Goal: Information Seeking & Learning: Understand process/instructions

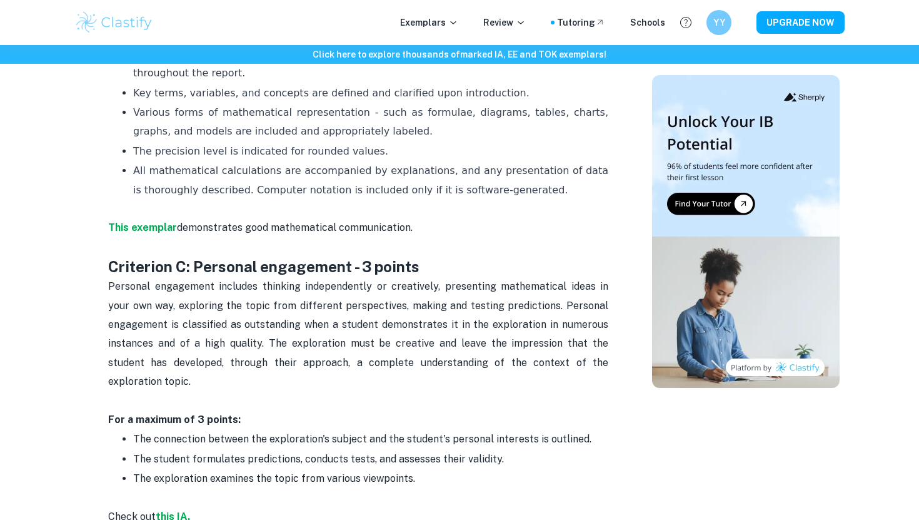
scroll to position [732, 0]
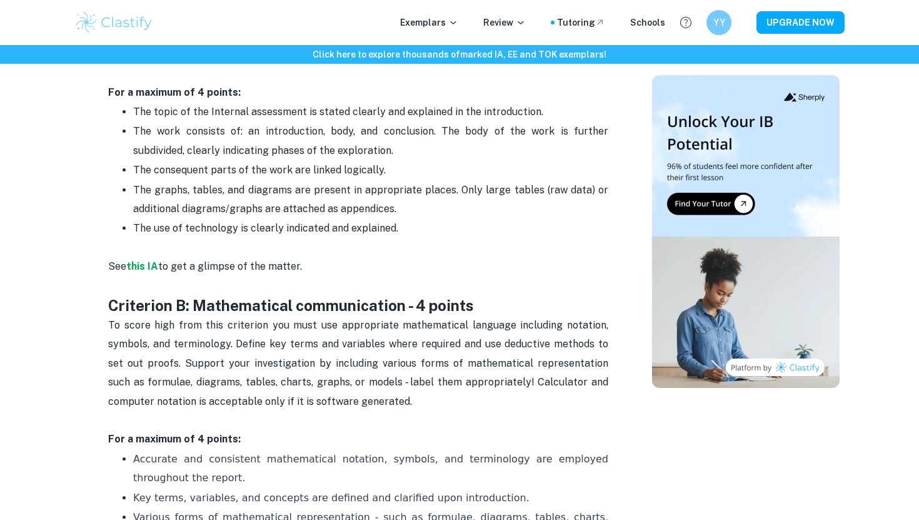
click at [278, 226] on span "The use of technology is clearly indicated and explained." at bounding box center [265, 228] width 265 height 12
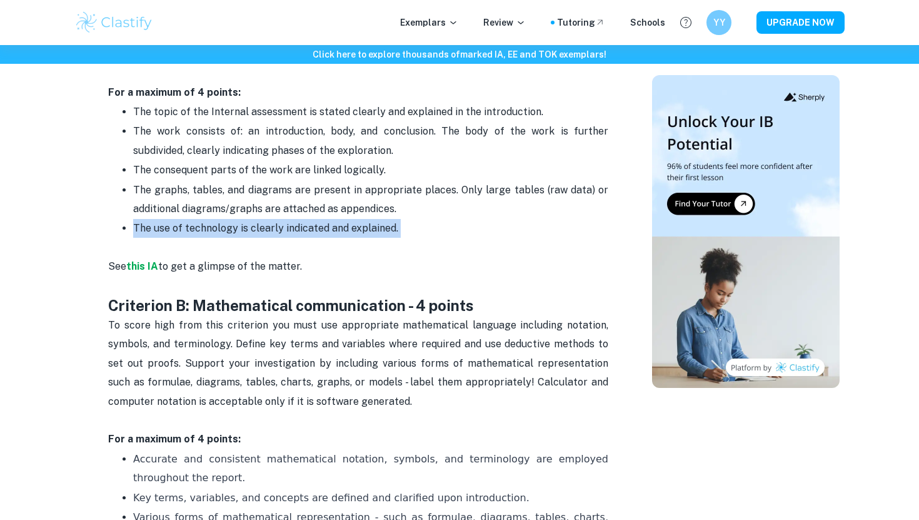
click at [278, 226] on span "The use of technology is clearly indicated and explained." at bounding box center [265, 228] width 265 height 12
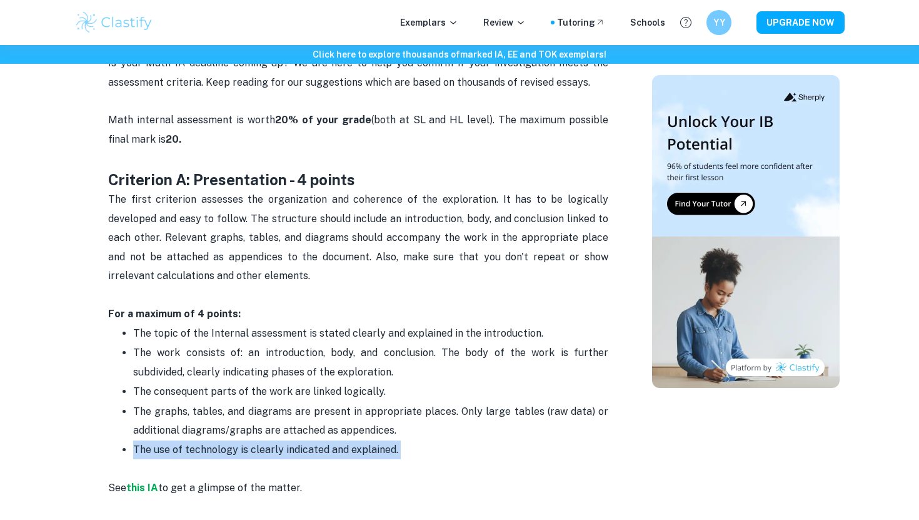
scroll to position [504, 0]
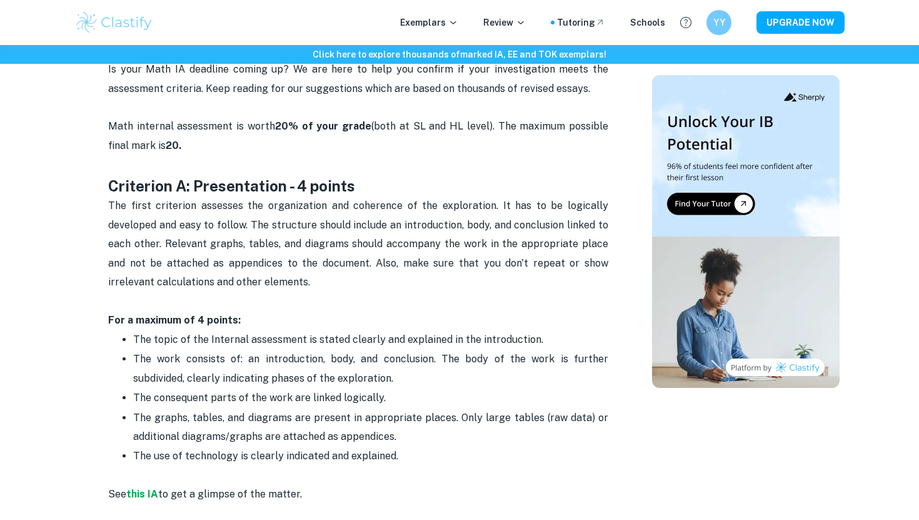
click at [203, 383] on span "The work consists of: an introduction, body, and conclusion. The body of the wo…" at bounding box center [372, 368] width 478 height 31
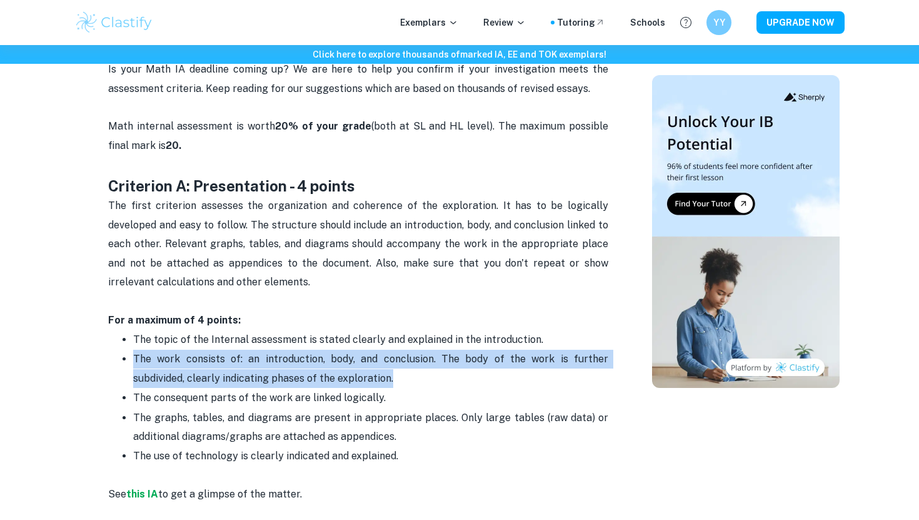
click at [203, 383] on span "The work consists of: an introduction, body, and conclusion. The body of the wo…" at bounding box center [372, 368] width 478 height 31
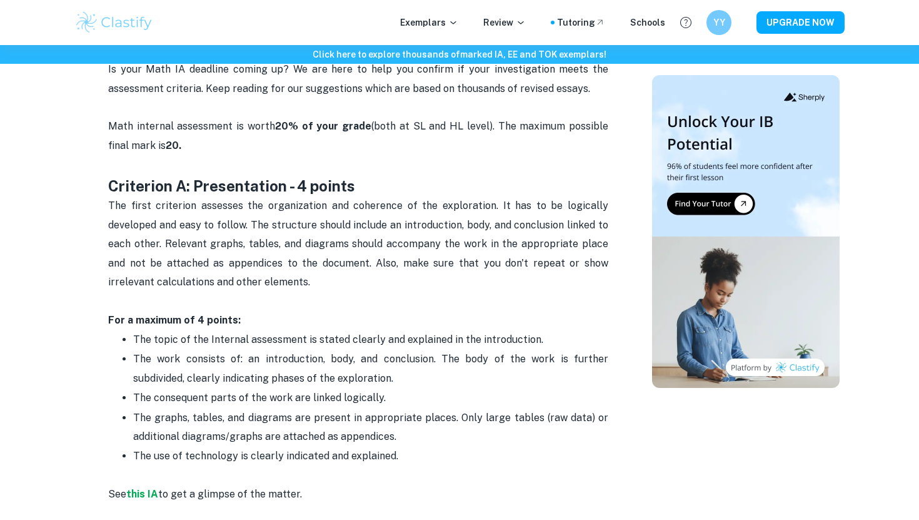
click at [203, 403] on p "The consequent parts of the work are linked logically." at bounding box center [370, 397] width 475 height 19
click at [204, 424] on p "The graphs, tables, and diagrams are present in appropriate places. Only large …" at bounding box center [370, 427] width 475 height 38
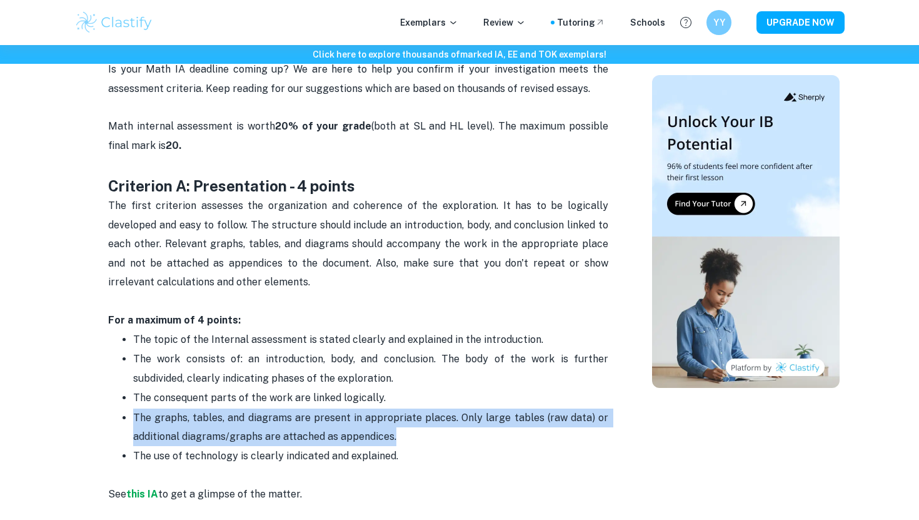
click at [204, 424] on p "The graphs, tables, and diagrams are present in appropriate places. Only large …" at bounding box center [370, 427] width 475 height 38
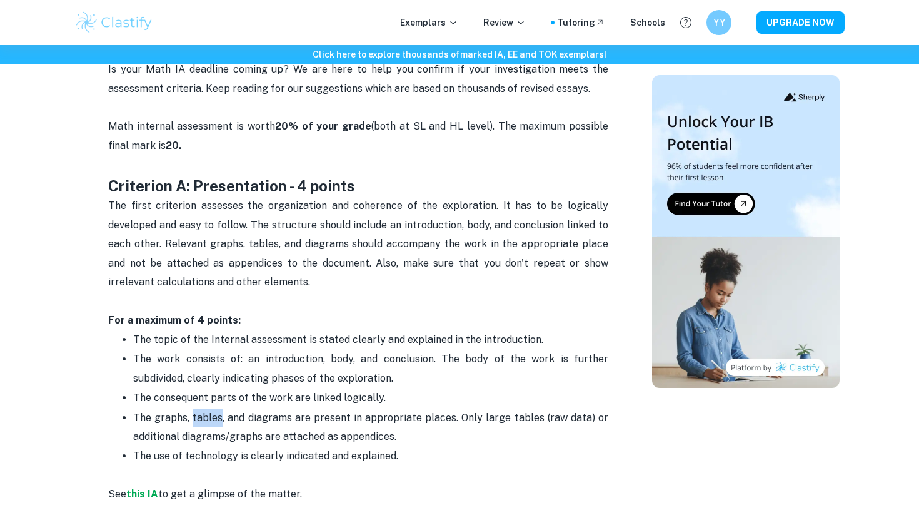
click at [204, 424] on p "The graphs, tables, and diagrams are present in appropriate places. Only large …" at bounding box center [370, 427] width 475 height 38
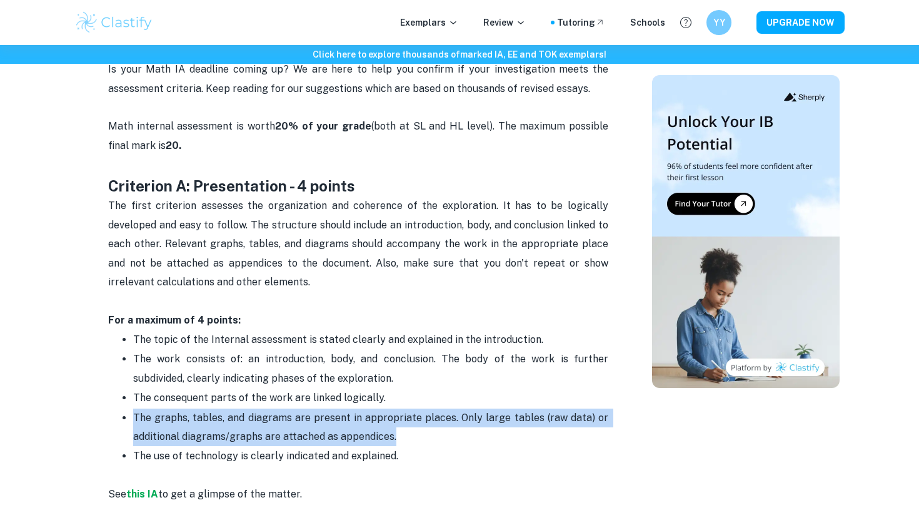
click at [204, 424] on p "The graphs, tables, and diagrams are present in appropriate places. Only large …" at bounding box center [370, 427] width 475 height 38
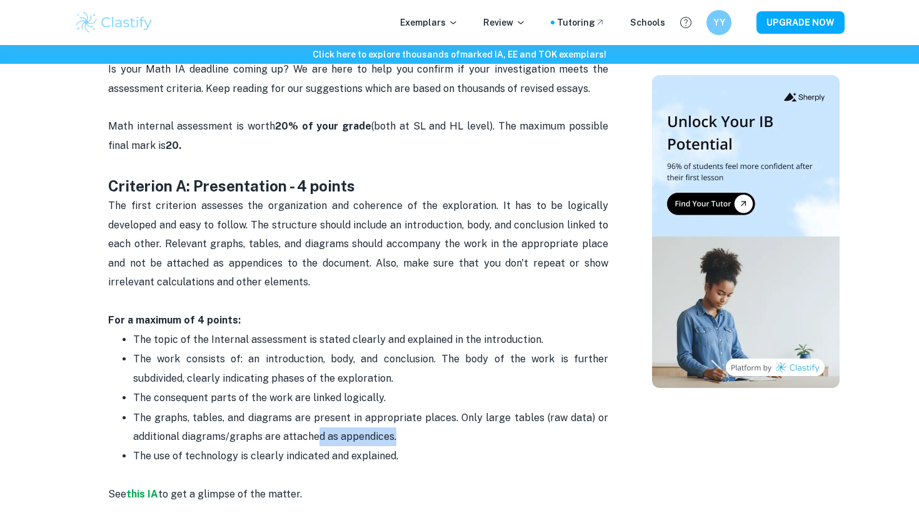
click at [315, 444] on p "The graphs, tables, and diagrams are present in appropriate places. Only large …" at bounding box center [370, 427] width 475 height 38
click at [358, 443] on p "The graphs, tables, and diagrams are present in appropriate places. Only large …" at bounding box center [370, 427] width 475 height 38
click at [363, 436] on span "The graphs, tables, and diagrams are present in appropriate places. Only large …" at bounding box center [372, 426] width 478 height 31
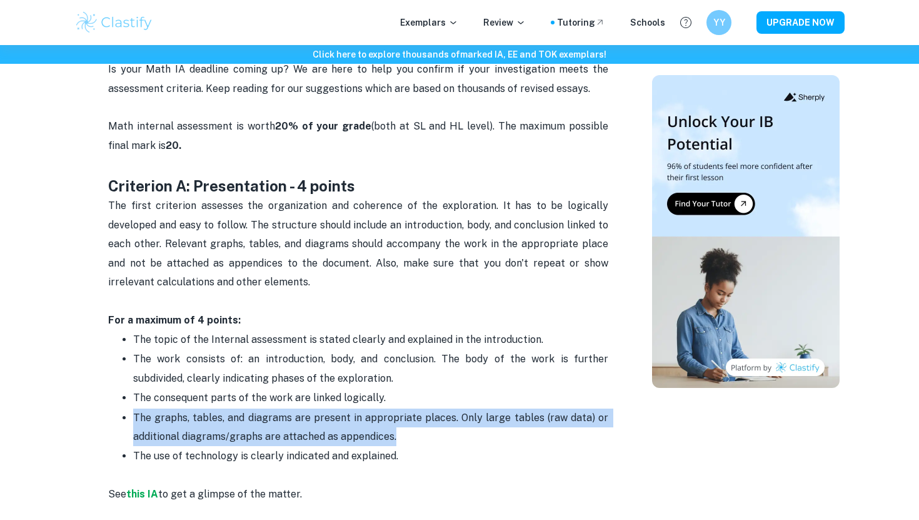
click at [363, 436] on span "The graphs, tables, and diagrams are present in appropriate places. Only large …" at bounding box center [372, 426] width 478 height 31
click at [371, 436] on span "The graphs, tables, and diagrams are present in appropriate places. Only large …" at bounding box center [372, 426] width 478 height 31
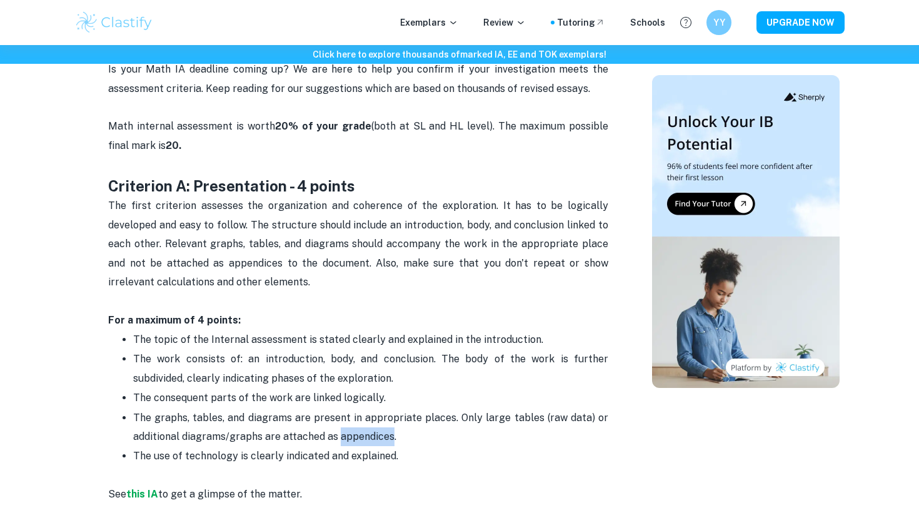
click at [371, 436] on span "The graphs, tables, and diagrams are present in appropriate places. Only large …" at bounding box center [372, 426] width 478 height 31
click at [395, 314] on p "For a maximum of 4 points:" at bounding box center [358, 320] width 500 height 19
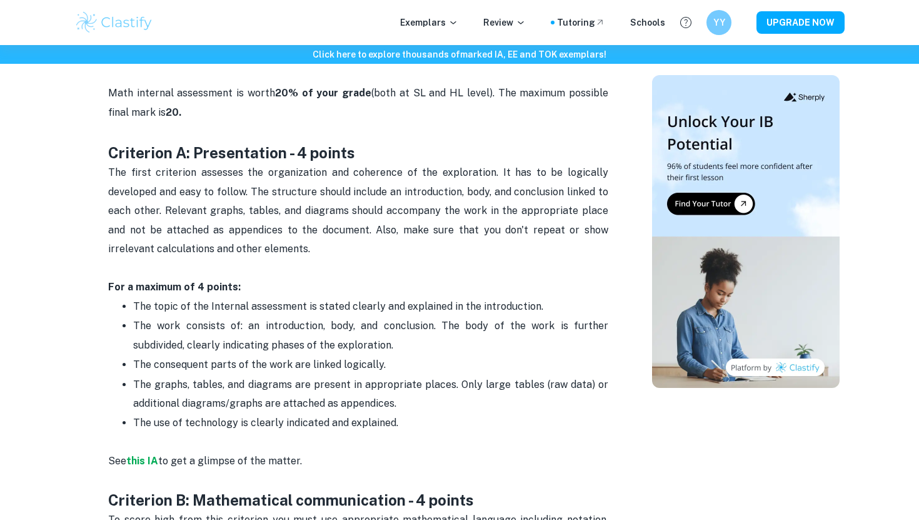
scroll to position [543, 0]
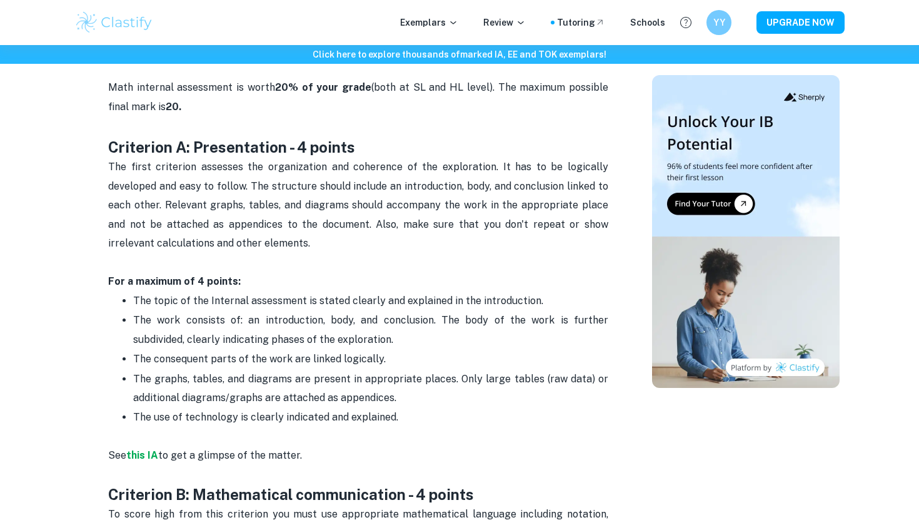
click at [351, 383] on span "The graphs, tables, and diagrams are present in appropriate places. Only large …" at bounding box center [372, 388] width 478 height 31
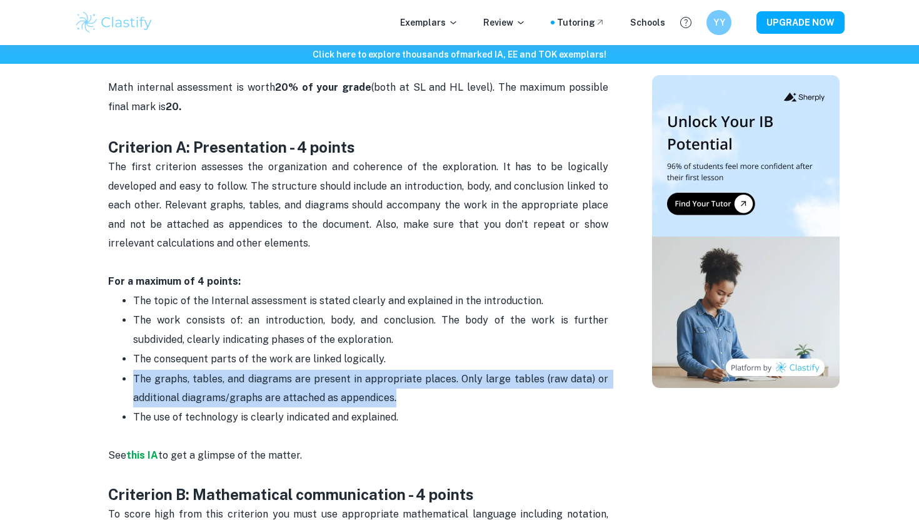
click at [351, 383] on span "The graphs, tables, and diagrams are present in appropriate places. Only large …" at bounding box center [372, 388] width 478 height 31
copy span "The graphs, tables, and diagrams are present in appropriate places. Only large …"
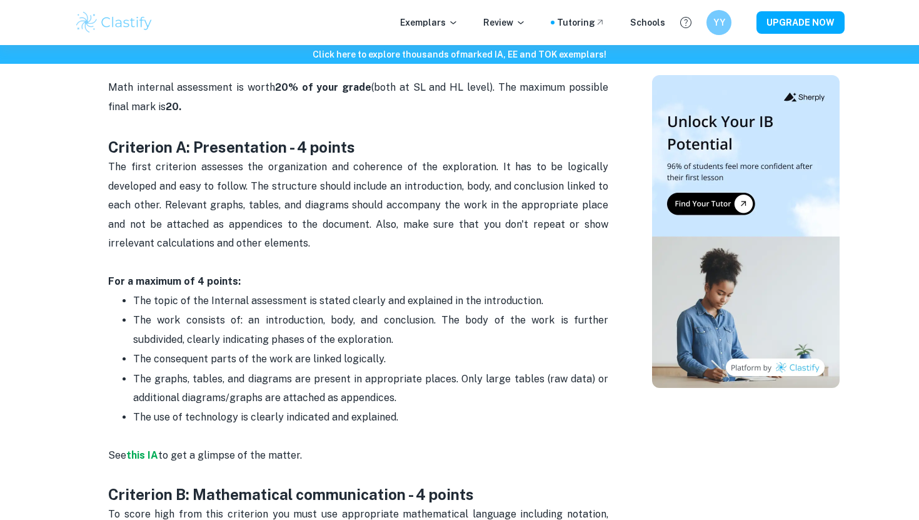
click at [375, 360] on span "The consequent parts of the work are linked logically." at bounding box center [259, 359] width 253 height 12
click at [368, 349] on li "The consequent parts of the work are linked logically." at bounding box center [370, 358] width 475 height 19
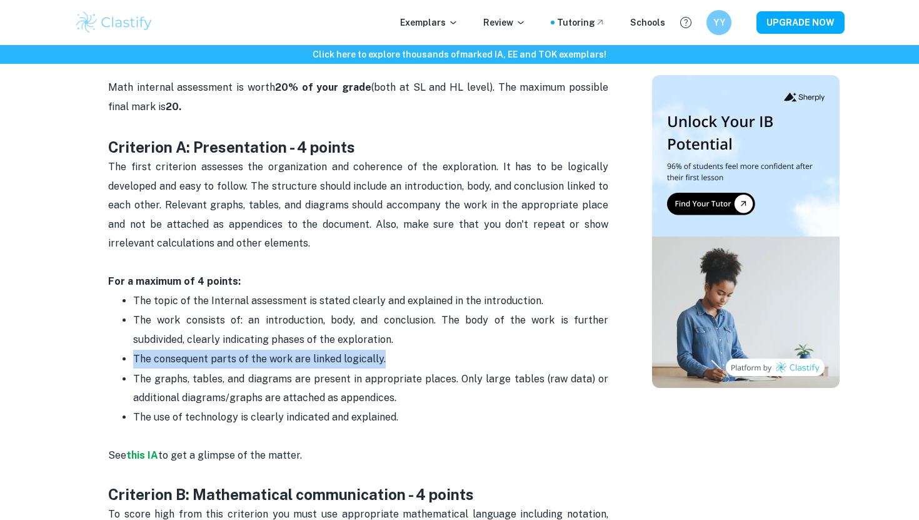
click at [368, 349] on li "The consequent parts of the work are linked logically." at bounding box center [370, 358] width 475 height 19
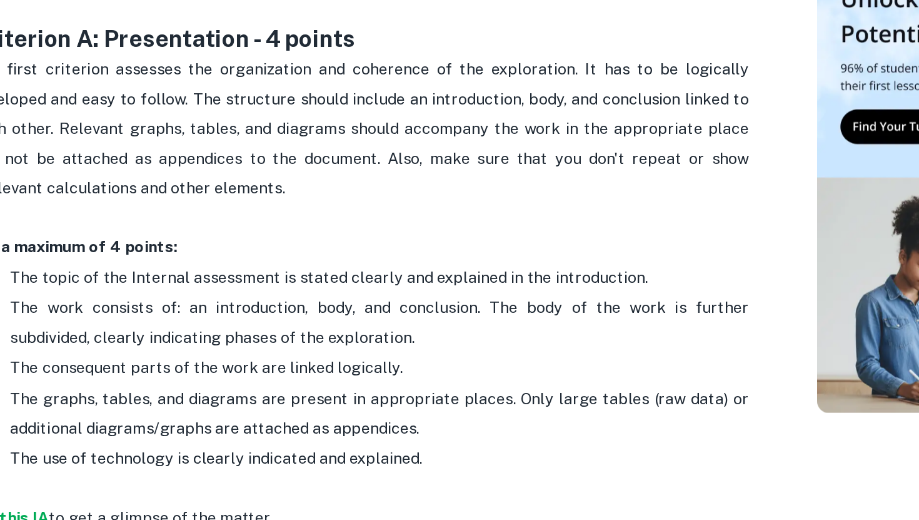
click at [317, 417] on span "The use of technology is clearly indicated and explained." at bounding box center [265, 417] width 265 height 12
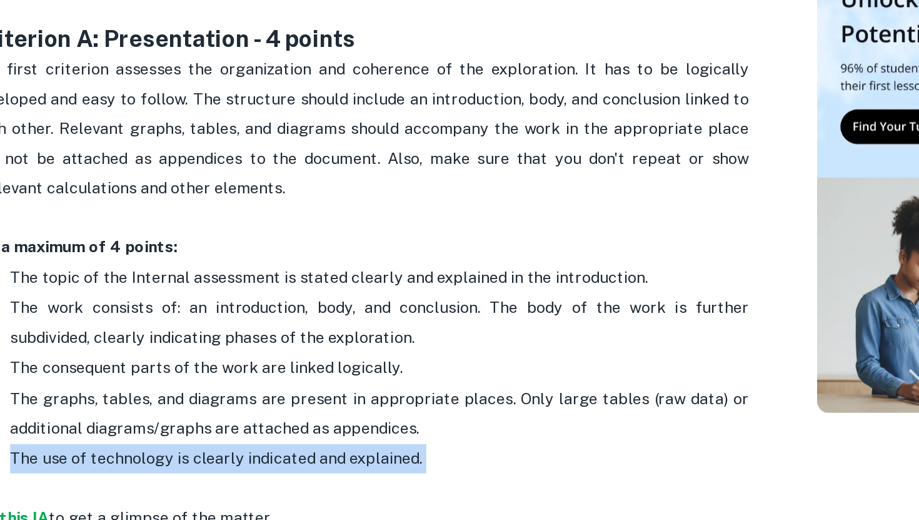
click at [317, 417] on span "The use of technology is clearly indicated and explained." at bounding box center [265, 417] width 265 height 12
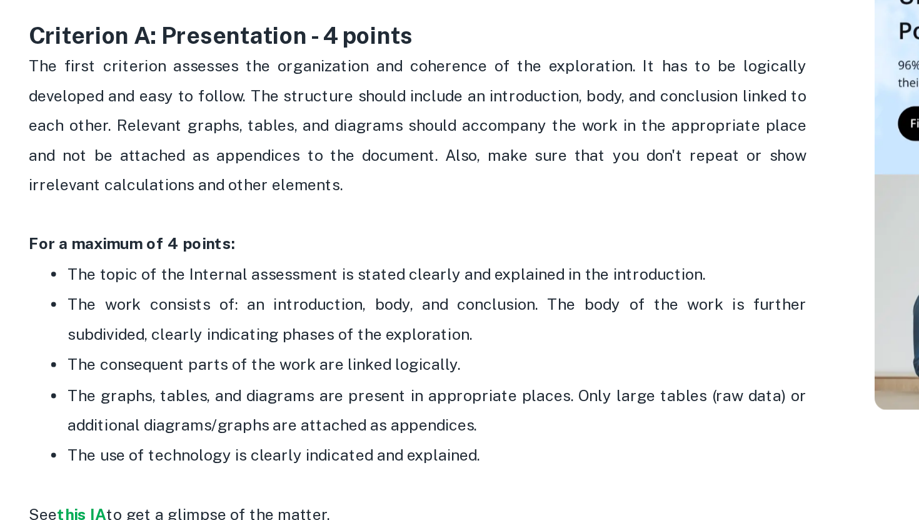
click at [245, 327] on p "The work consists of: an introduction, body, and conclusion. The body of the wo…" at bounding box center [370, 330] width 475 height 38
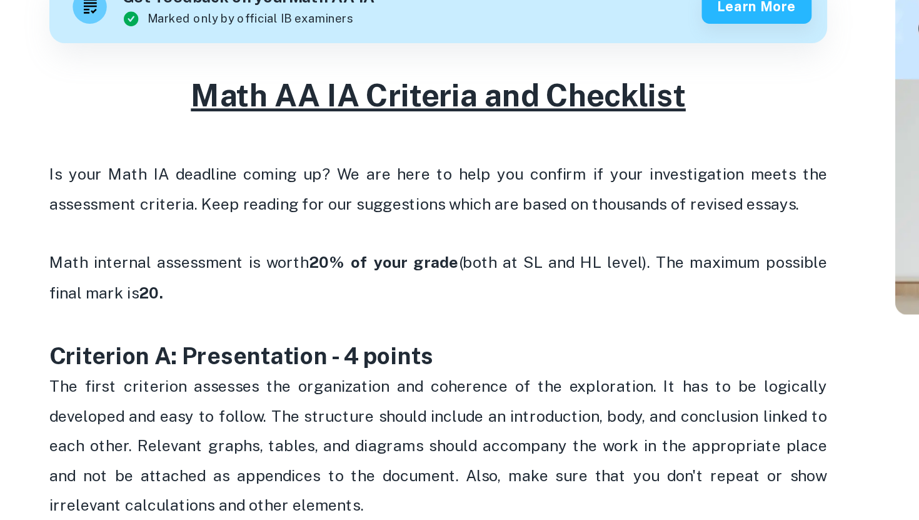
scroll to position [276, 0]
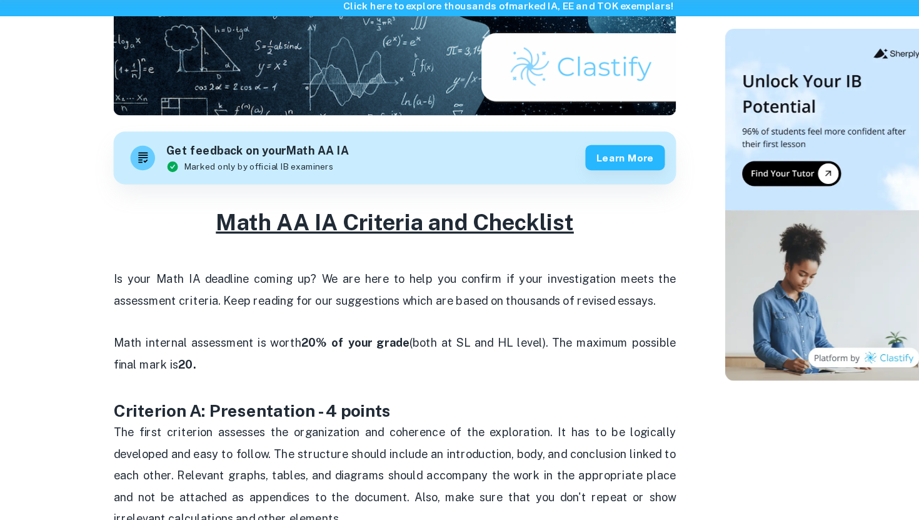
click at [256, 476] on span "The first criterion assesses the organization and coherence of the exploration.…" at bounding box center [359, 472] width 503 height 88
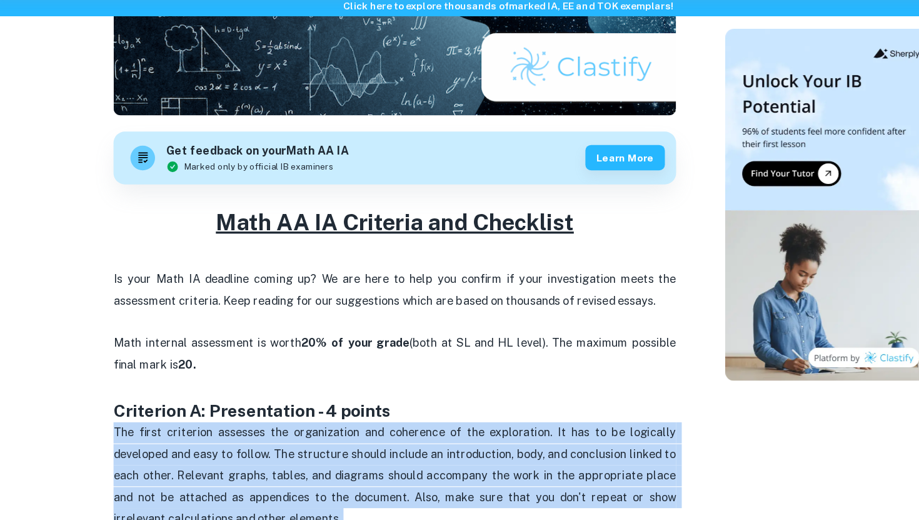
click at [256, 476] on span "The first criterion assesses the organization and coherence of the exploration.…" at bounding box center [359, 472] width 503 height 88
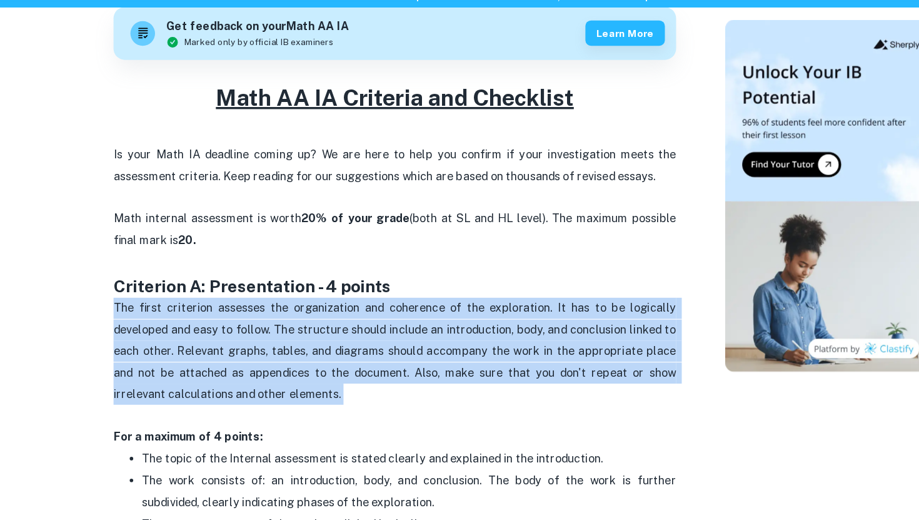
scroll to position [398, 0]
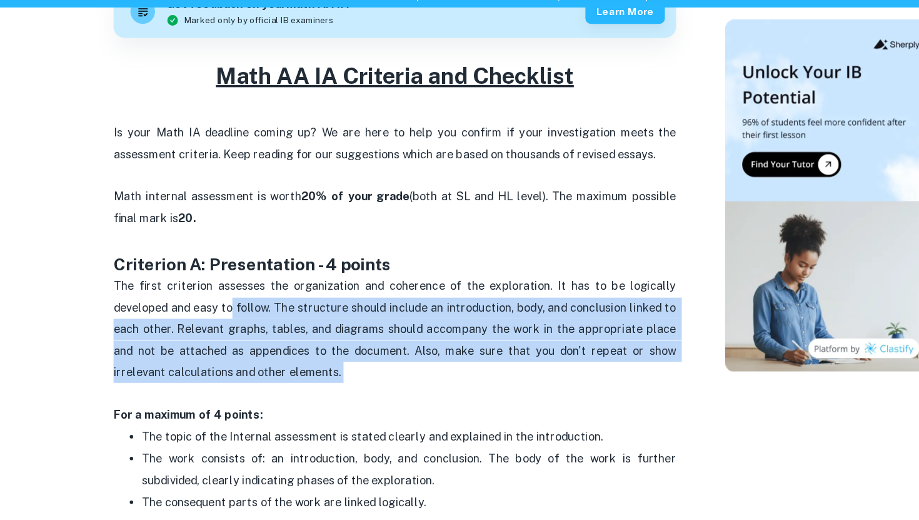
click at [215, 335] on span "The first criterion assesses the organization and coherence of the exploration.…" at bounding box center [359, 350] width 503 height 88
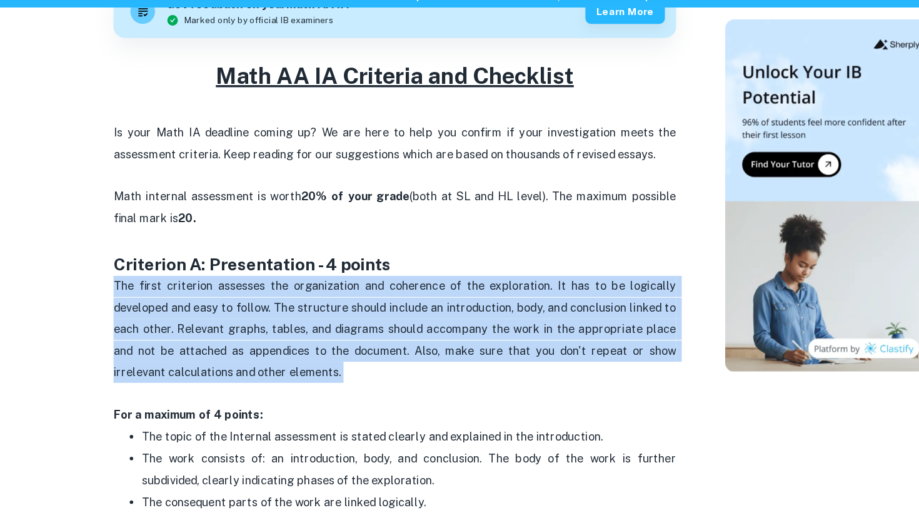
click at [215, 335] on span "The first criterion assesses the organization and coherence of the exploration.…" at bounding box center [359, 350] width 503 height 88
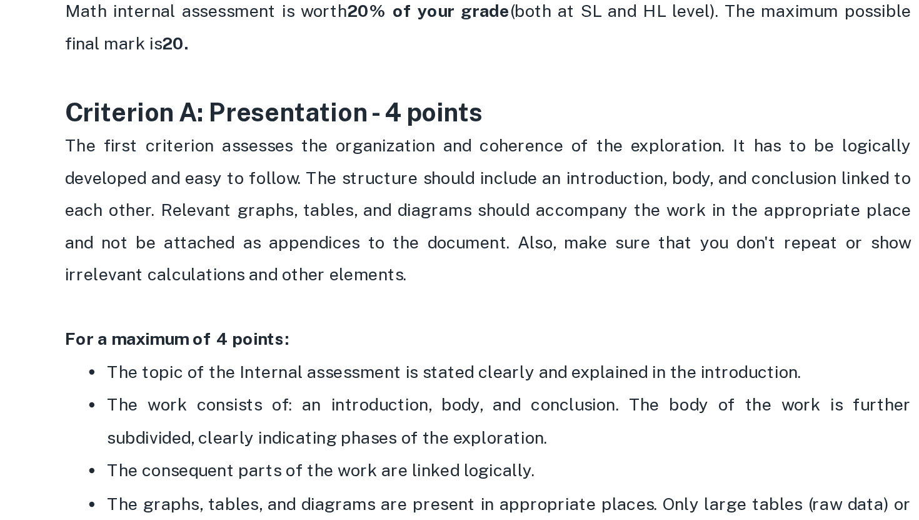
click at [171, 404] on p "The topic of the Internal assessment is stated clearly and explained in the int…" at bounding box center [370, 399] width 475 height 19
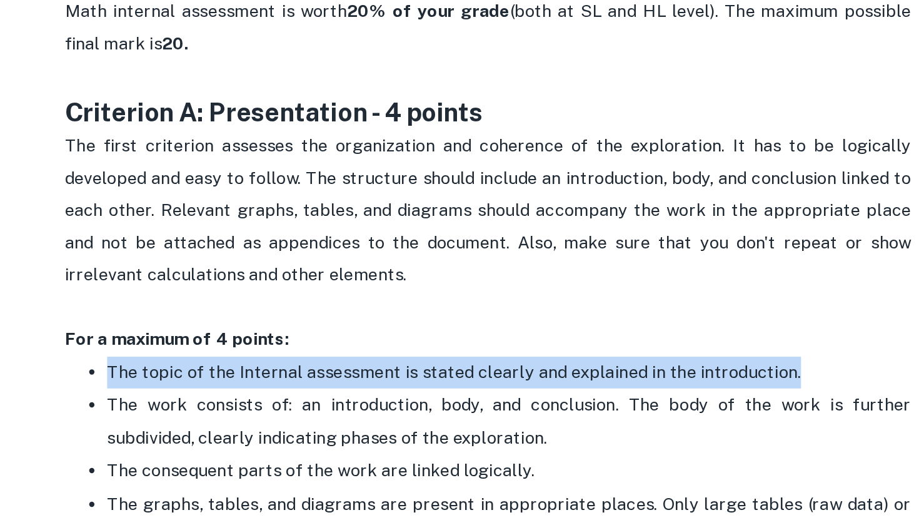
click at [171, 404] on p "The topic of the Internal assessment is stated clearly and explained in the int…" at bounding box center [370, 399] width 475 height 19
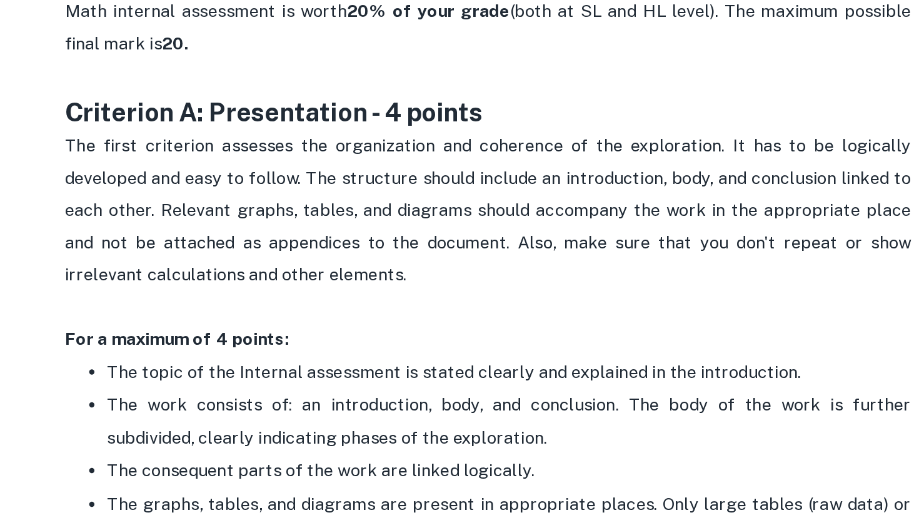
click at [180, 423] on p "The work consists of: an introduction, body, and conclusion. The body of the wo…" at bounding box center [370, 428] width 475 height 38
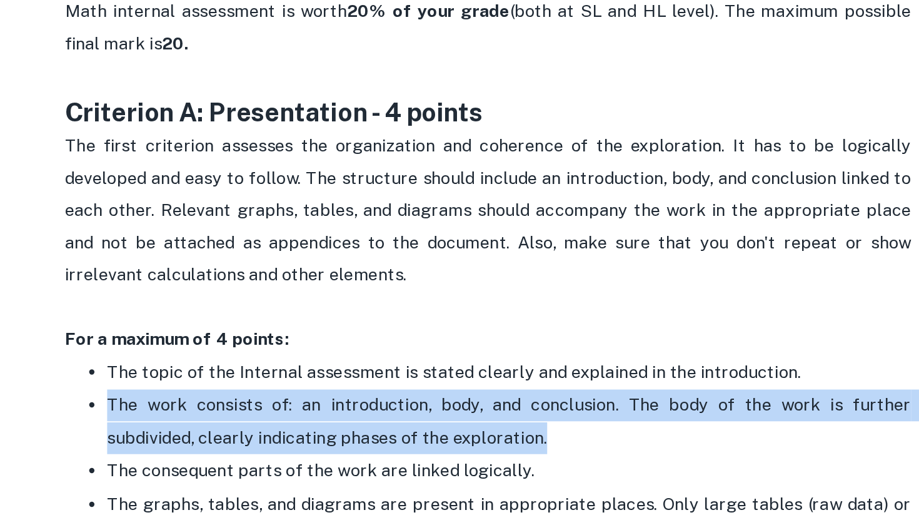
click at [180, 423] on p "The work consists of: an introduction, body, and conclusion. The body of the wo…" at bounding box center [370, 428] width 475 height 38
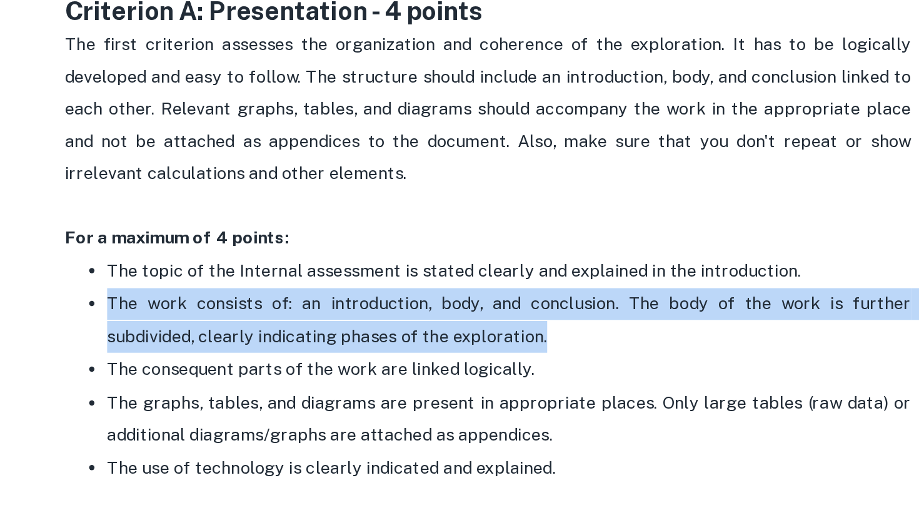
scroll to position [490, 0]
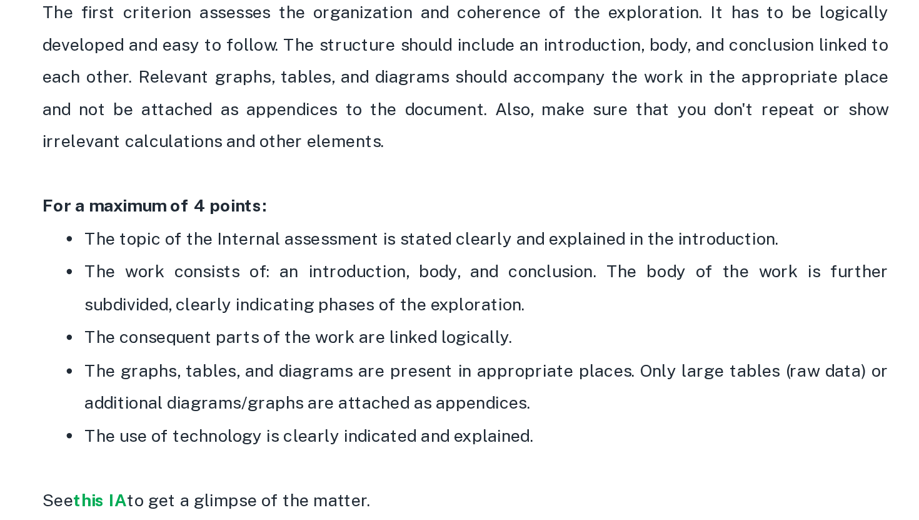
click at [191, 420] on p "The consequent parts of the work are linked logically." at bounding box center [370, 412] width 475 height 19
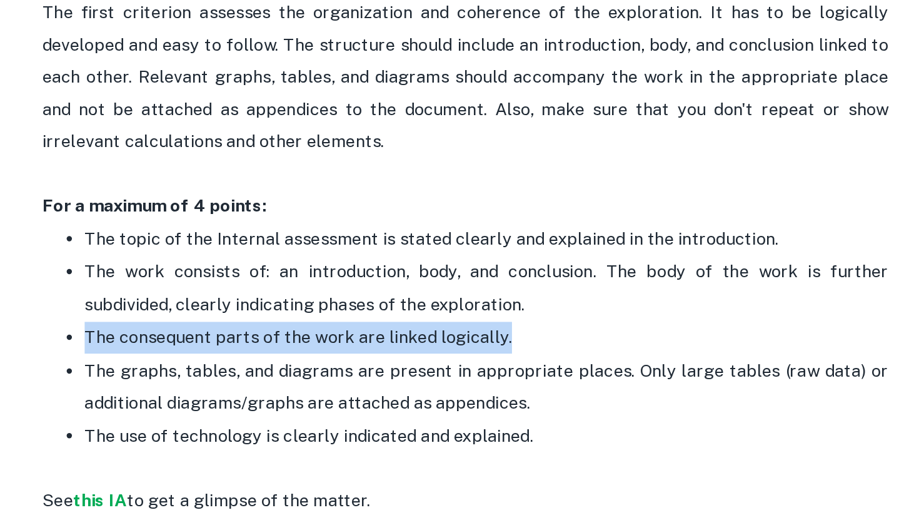
click at [191, 420] on p "The consequent parts of the work are linked logically." at bounding box center [370, 412] width 475 height 19
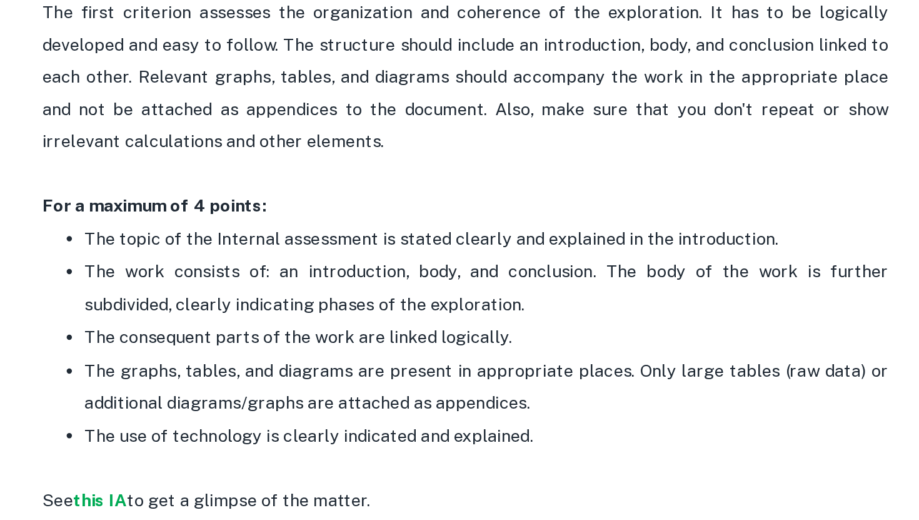
click at [191, 435] on span "The graphs, tables, and diagrams are present in appropriate places. Only large …" at bounding box center [372, 441] width 478 height 31
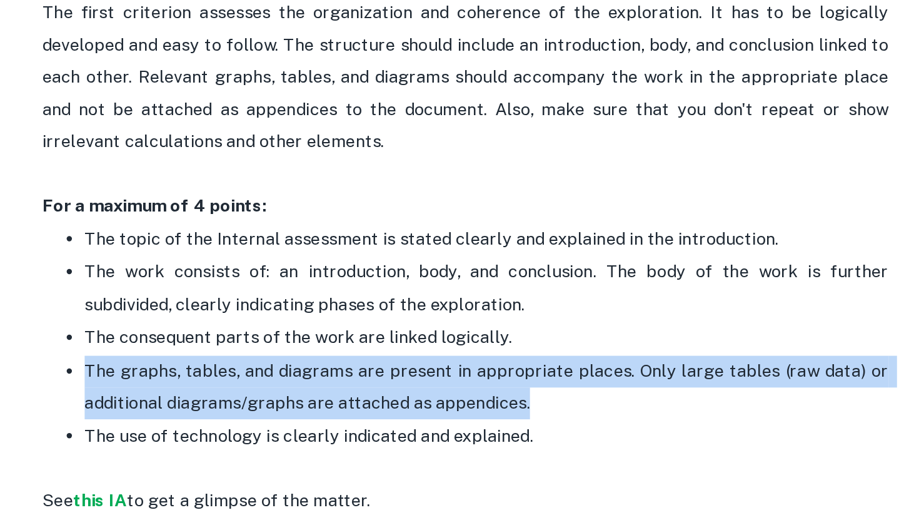
click at [191, 435] on span "The graphs, tables, and diagrams are present in appropriate places. Only large …" at bounding box center [372, 441] width 478 height 31
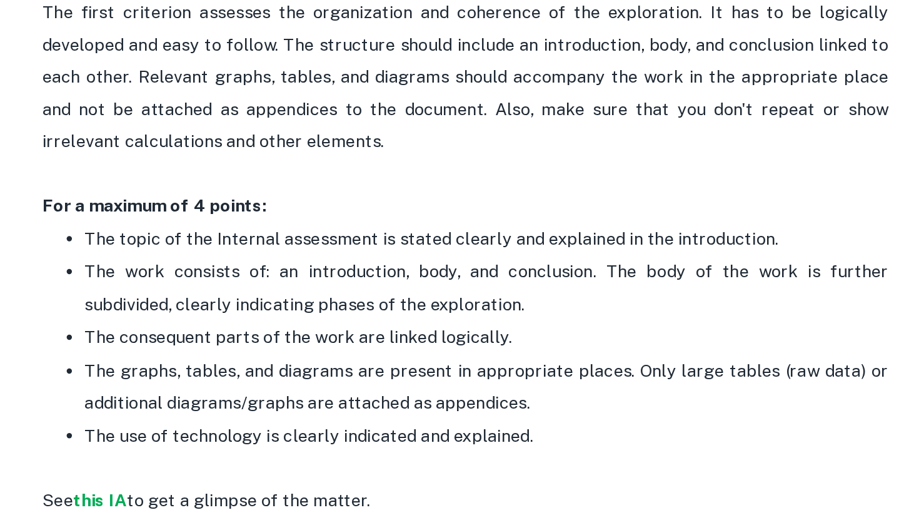
click at [246, 420] on p "The consequent parts of the work are linked logically." at bounding box center [370, 412] width 475 height 19
click at [245, 430] on span "The graphs, tables, and diagrams are present in appropriate places. Only large …" at bounding box center [372, 441] width 478 height 31
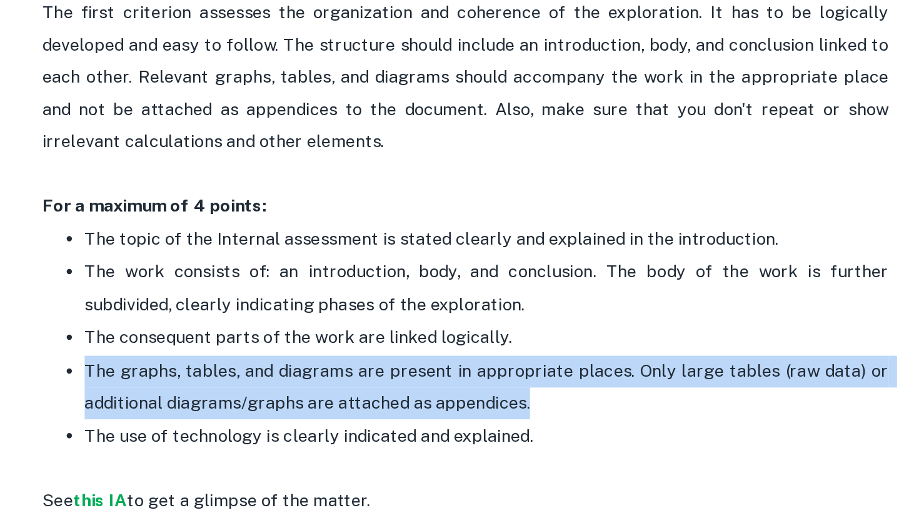
click at [245, 430] on span "The graphs, tables, and diagrams are present in appropriate places. Only large …" at bounding box center [372, 441] width 478 height 31
copy span "The graphs, tables, and diagrams are present in appropriate places. Only large …"
